Goal: Check status: Check status

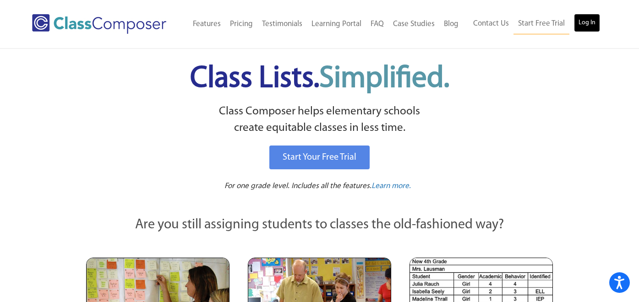
click at [586, 19] on link "Log In" at bounding box center [587, 23] width 26 height 18
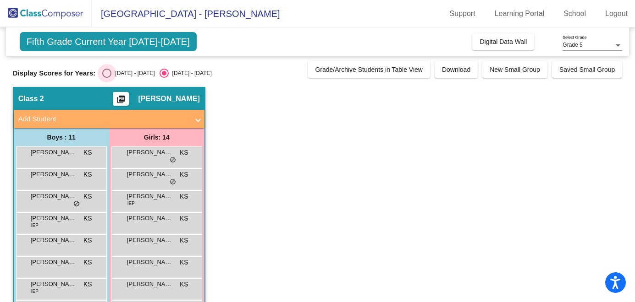
click at [106, 72] on div "Select an option" at bounding box center [106, 73] width 9 height 9
click at [106, 78] on input "2024 - 2025" at bounding box center [106, 78] width 0 height 0
radio input "true"
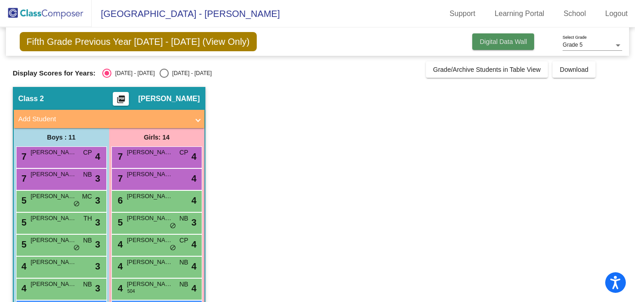
click at [489, 48] on button "Digital Data Wall" at bounding box center [503, 41] width 62 height 16
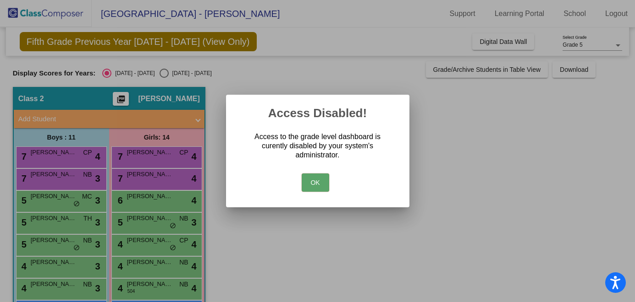
click at [310, 178] on button "OK" at bounding box center [314, 183] width 27 height 18
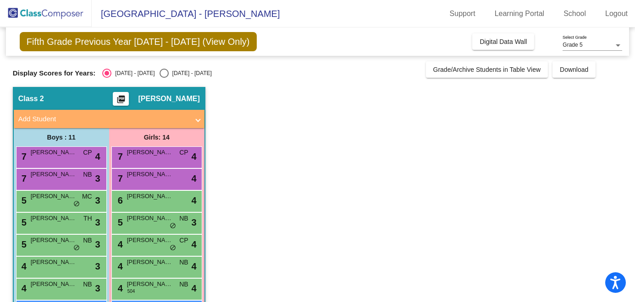
click at [159, 75] on div "Select an option" at bounding box center [163, 73] width 9 height 9
click at [164, 78] on input "2025 - 2026" at bounding box center [164, 78] width 0 height 0
radio input "true"
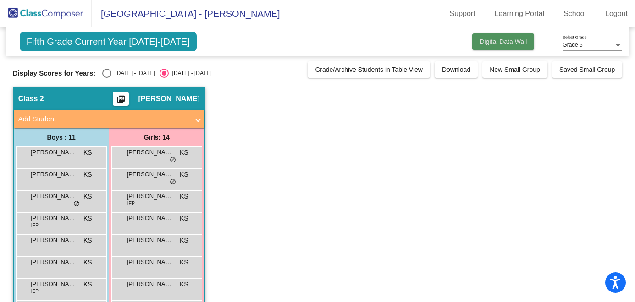
click at [496, 43] on span "Digital Data Wall" at bounding box center [502, 41] width 47 height 7
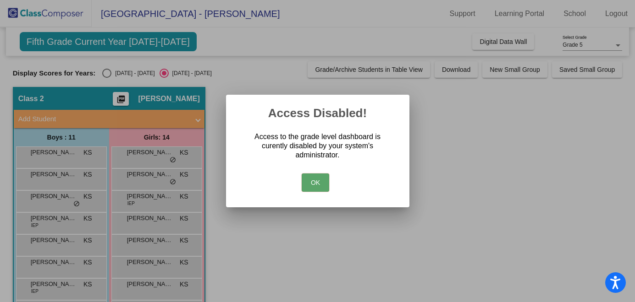
click at [318, 187] on button "OK" at bounding box center [314, 183] width 27 height 18
